Goal: Task Accomplishment & Management: Use online tool/utility

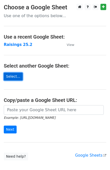
click at [10, 78] on link "Select..." at bounding box center [13, 77] width 19 height 8
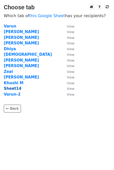
click at [14, 88] on strong "Sheet14" at bounding box center [13, 88] width 18 height 5
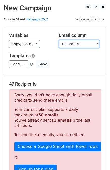
click at [92, 46] on select "Column A" at bounding box center [79, 44] width 40 height 8
click at [96, 44] on select "Column A" at bounding box center [79, 44] width 40 height 8
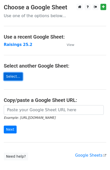
click at [15, 76] on link "Select..." at bounding box center [13, 77] width 19 height 8
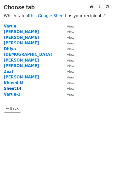
click at [13, 88] on strong "Sheet14" at bounding box center [13, 88] width 18 height 5
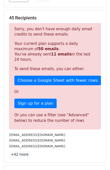
scroll to position [67, 0]
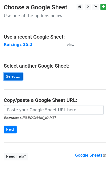
click at [11, 75] on link "Select..." at bounding box center [13, 77] width 19 height 8
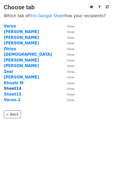
click at [13, 88] on strong "Sheet14" at bounding box center [13, 88] width 18 height 5
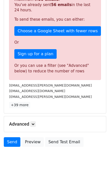
scroll to position [115, 0]
